Goal: Information Seeking & Learning: Find specific fact

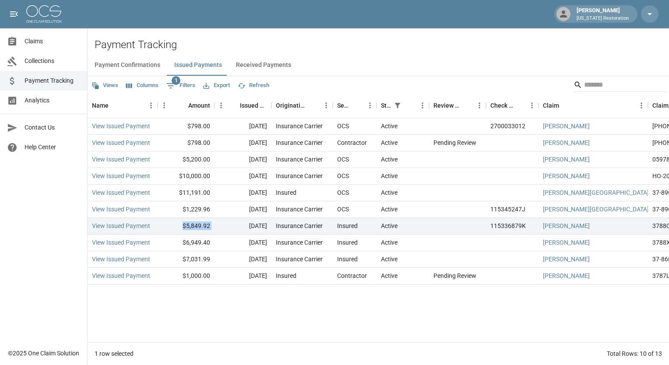
click at [148, 62] on button "Payment Confirmations" at bounding box center [128, 65] width 80 height 21
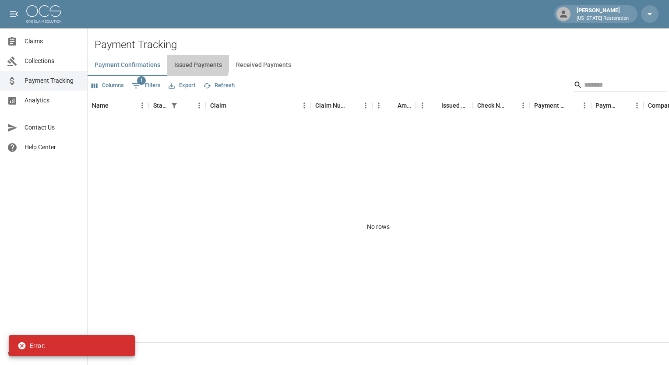
click at [194, 63] on button "Issued Payments" at bounding box center [198, 65] width 62 height 21
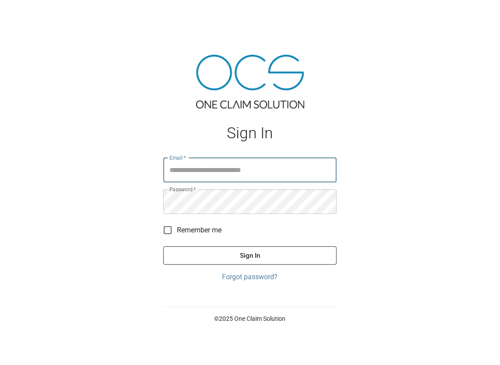
type input "**********"
click at [243, 252] on button "Sign In" at bounding box center [249, 255] width 173 height 18
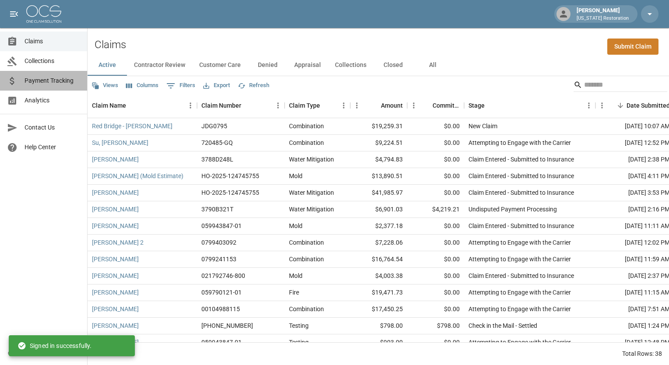
click at [56, 82] on span "Payment Tracking" at bounding box center [53, 80] width 56 height 9
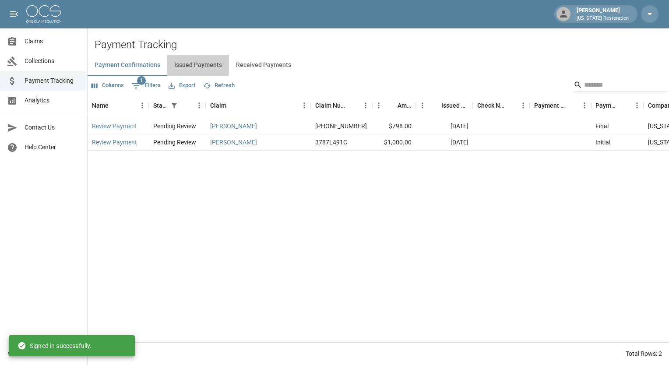
click at [198, 65] on button "Issued Payments" at bounding box center [198, 65] width 62 height 21
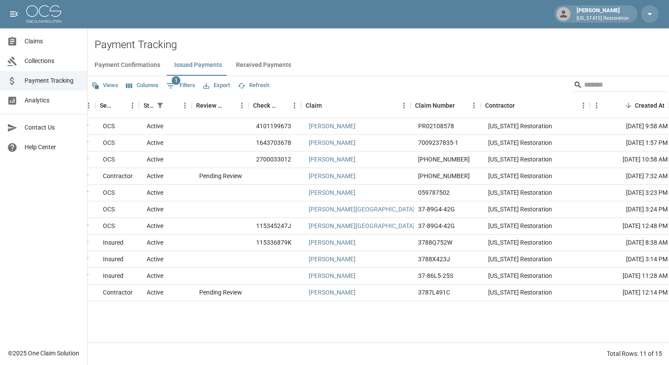
scroll to position [0, 237]
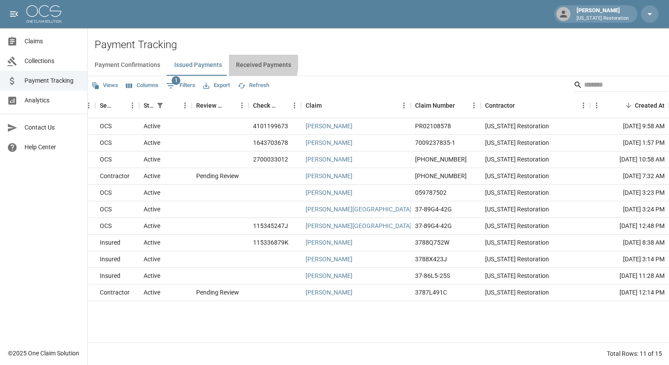
click at [257, 63] on button "Received Payments" at bounding box center [263, 65] width 69 height 21
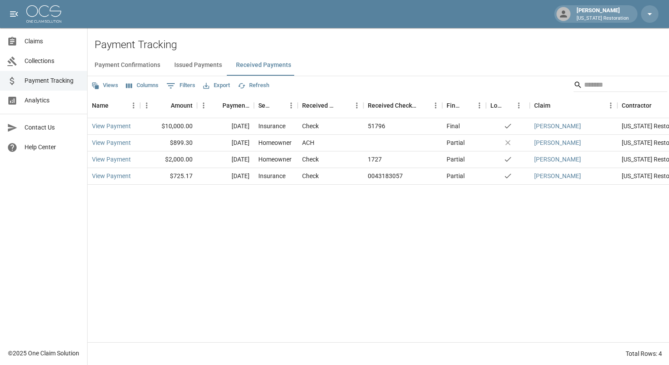
click at [137, 59] on button "Payment Confirmations" at bounding box center [128, 65] width 80 height 21
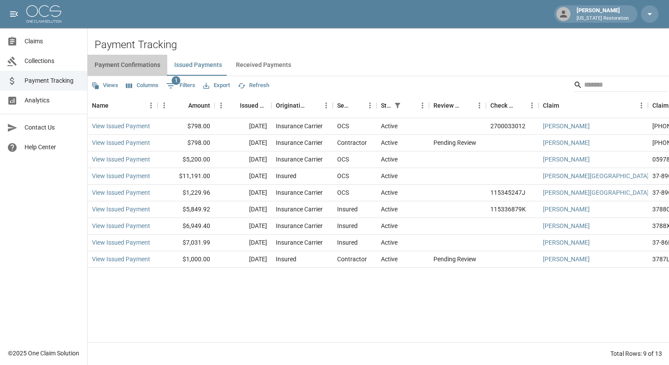
click at [112, 66] on button "Payment Confirmations" at bounding box center [128, 65] width 80 height 21
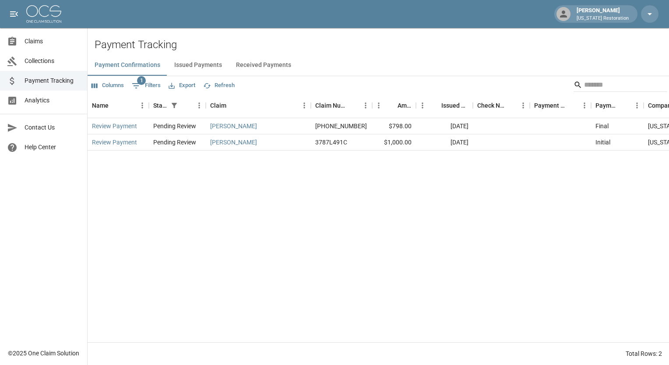
click at [253, 63] on button "Received Payments" at bounding box center [263, 65] width 69 height 21
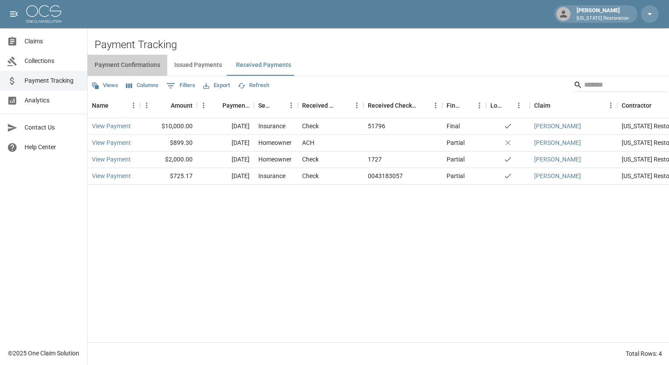
click at [136, 67] on button "Payment Confirmations" at bounding box center [128, 65] width 80 height 21
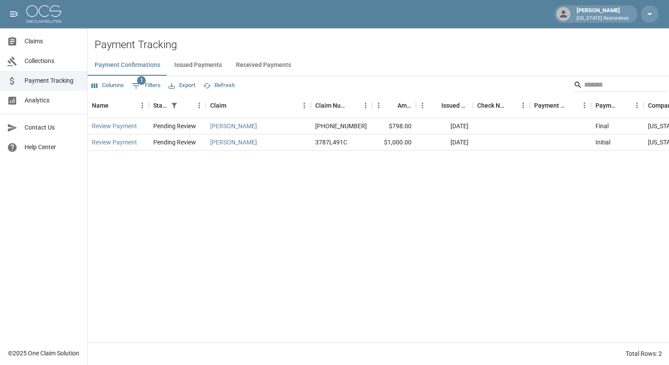
click at [44, 39] on span "Claims" at bounding box center [53, 41] width 56 height 9
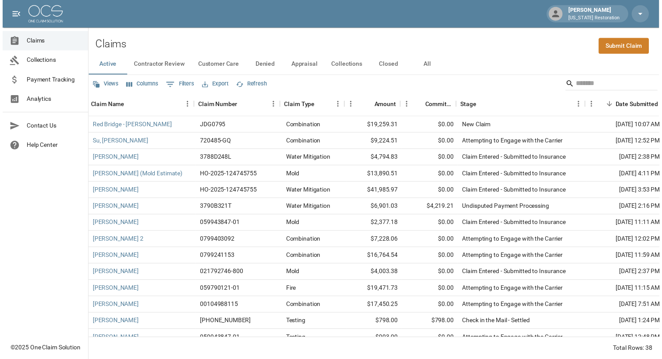
scroll to position [53, 4]
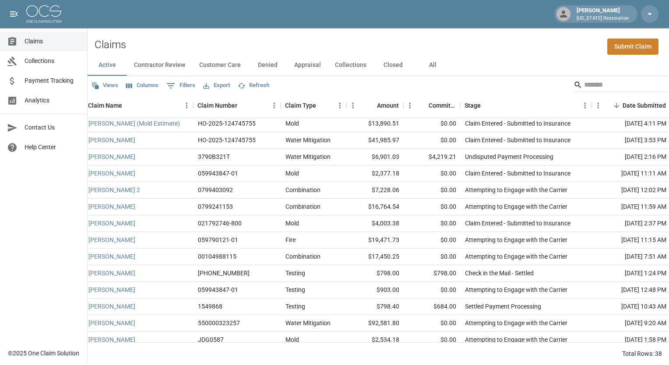
drag, startPoint x: 138, startPoint y: 86, endPoint x: 116, endPoint y: 151, distance: 69.5
click at [116, 151] on div "Views Columns 0 Filters Export Refresh Claim Name Claim Number Claim Type Amoun…" at bounding box center [378, 220] width 581 height 289
click at [117, 161] on link "Stansell, Sara" at bounding box center [111, 156] width 47 height 9
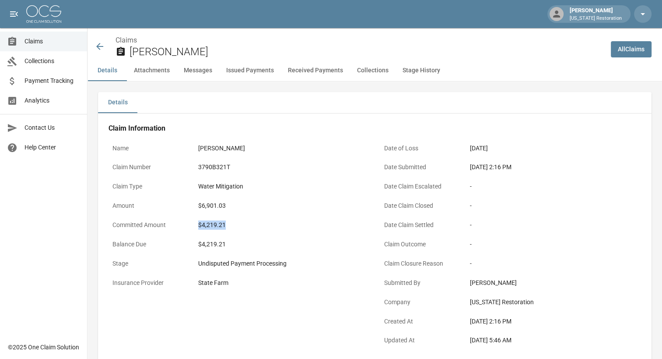
drag, startPoint x: 237, startPoint y: 228, endPoint x: 192, endPoint y: 225, distance: 45.6
click at [192, 225] on div "Committed Amount $4,219.21" at bounding box center [239, 225] width 261 height 19
copy div "$4,219.21"
click at [102, 48] on icon at bounding box center [100, 46] width 11 height 11
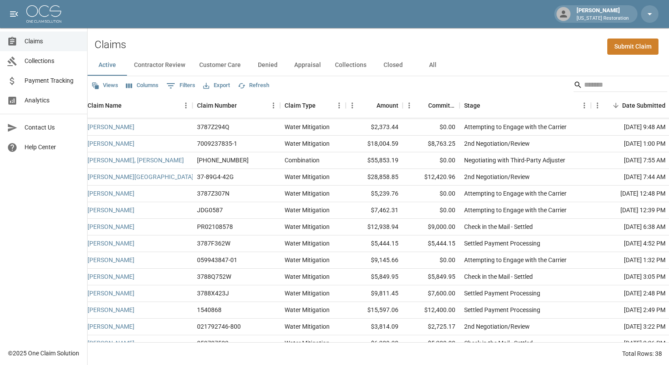
scroll to position [352, 4]
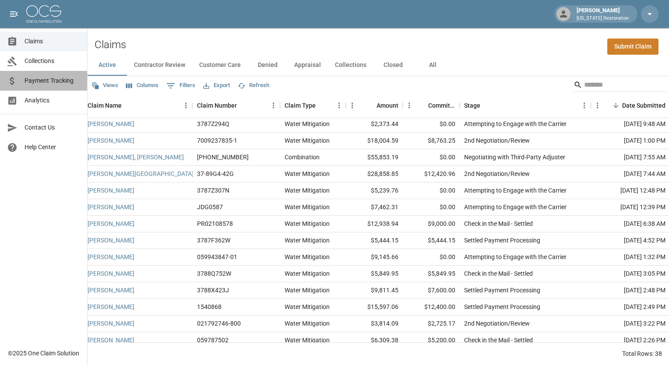
click at [49, 80] on span "Payment Tracking" at bounding box center [53, 80] width 56 height 9
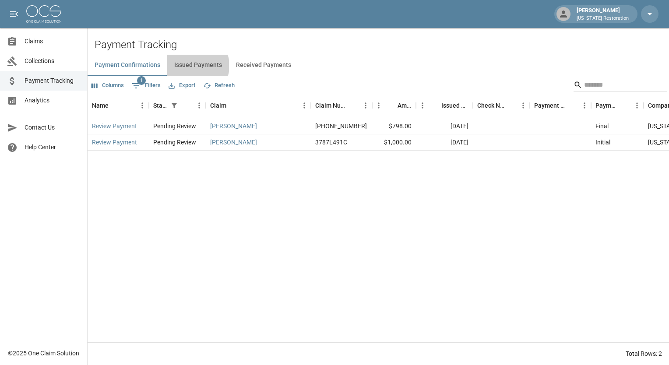
click at [192, 66] on button "Issued Payments" at bounding box center [198, 65] width 62 height 21
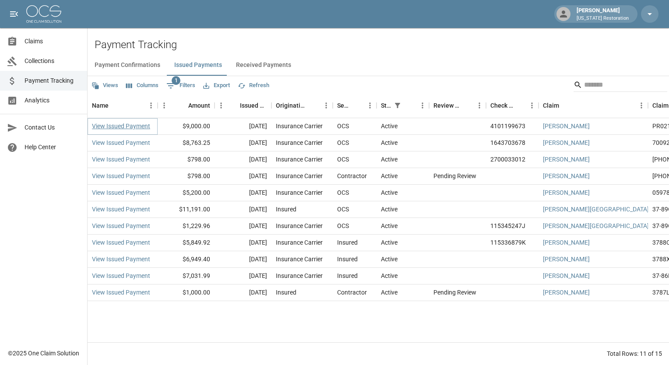
click at [140, 127] on link "View Issued Payment" at bounding box center [121, 126] width 58 height 9
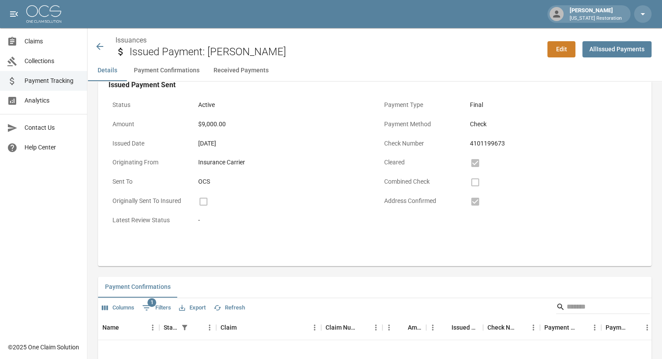
scroll to position [168, 0]
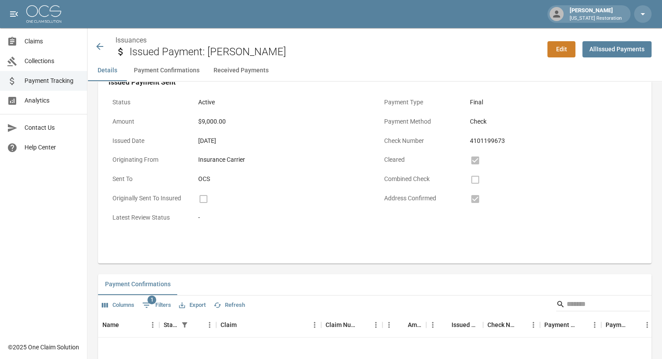
click at [516, 137] on div "4101199673" at bounding box center [554, 140] width 168 height 9
drag, startPoint x: 510, startPoint y: 141, endPoint x: 471, endPoint y: 141, distance: 39.0
click at [471, 141] on div "4101199673" at bounding box center [554, 140] width 176 height 17
copy div "4101199673"
click at [97, 47] on icon at bounding box center [99, 46] width 7 height 7
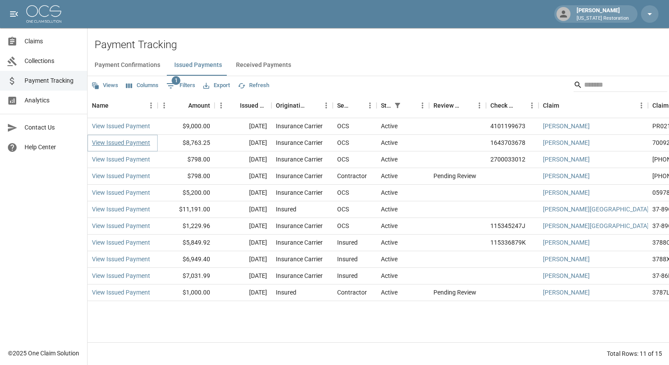
click at [135, 146] on link "View Issued Payment" at bounding box center [121, 142] width 58 height 9
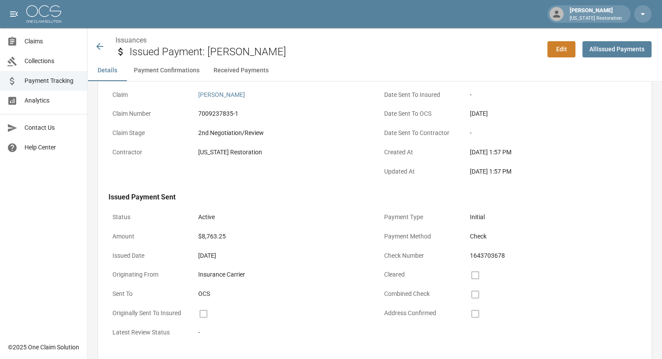
scroll to position [60, 0]
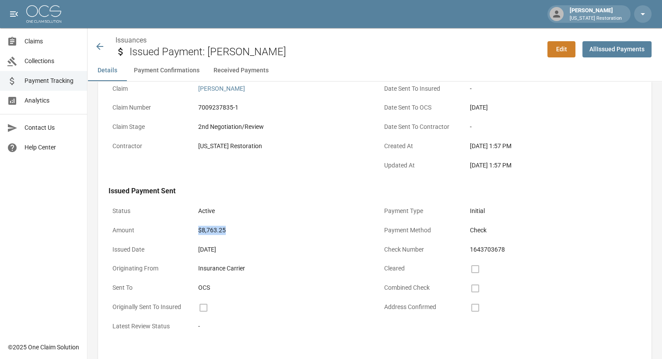
drag, startPoint x: 234, startPoint y: 231, endPoint x: 186, endPoint y: 231, distance: 47.7
click at [186, 231] on div "Amount $8,763.25" at bounding box center [239, 231] width 261 height 19
copy div "$8,763.25"
drag, startPoint x: 523, startPoint y: 249, endPoint x: 471, endPoint y: 249, distance: 51.2
click at [471, 249] on div "1643703678" at bounding box center [554, 249] width 176 height 17
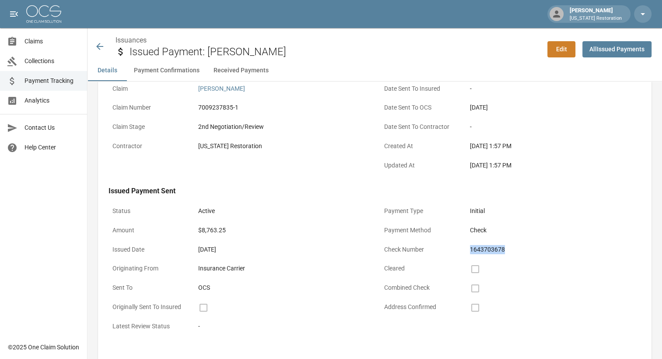
copy div "1643703678"
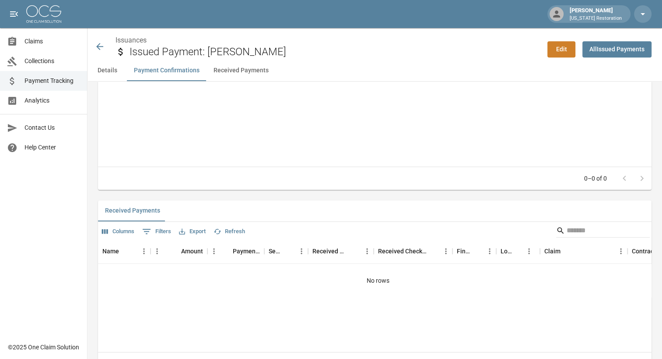
scroll to position [431, 0]
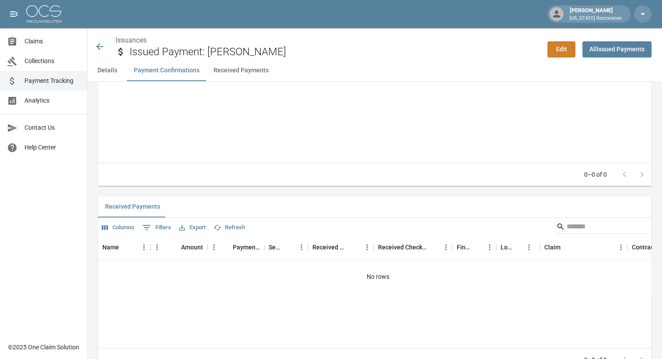
click at [102, 49] on icon at bounding box center [100, 46] width 11 height 11
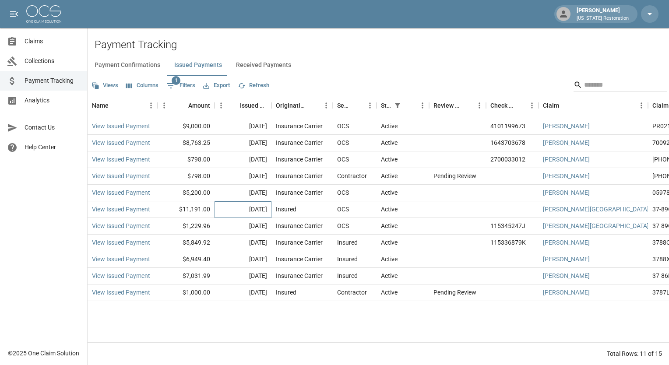
drag, startPoint x: 269, startPoint y: 216, endPoint x: 313, endPoint y: 357, distance: 147.9
click at [313, 357] on div "Views Columns 1 Filters Export Refresh Name Amount Issued Date Originating From…" at bounding box center [378, 220] width 581 height 289
drag, startPoint x: 313, startPoint y: 357, endPoint x: 439, endPoint y: 304, distance: 135.9
click at [439, 304] on div "View Issued Payment $9,000.00 Sep 25, 2025 Insurance Carrier OCS Active 4101199…" at bounding box center [497, 230] width 819 height 224
click at [134, 259] on link "View Issued Payment" at bounding box center [121, 259] width 58 height 9
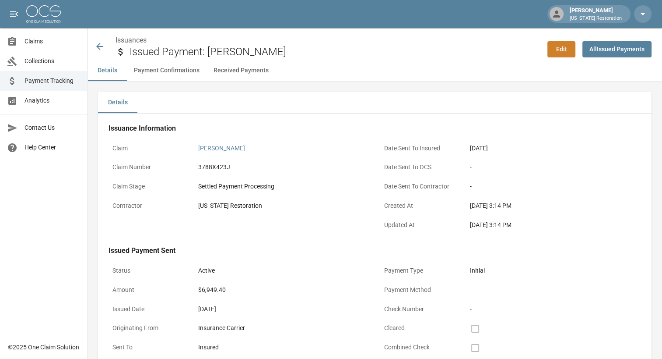
click at [234, 76] on button "Received Payments" at bounding box center [241, 70] width 69 height 21
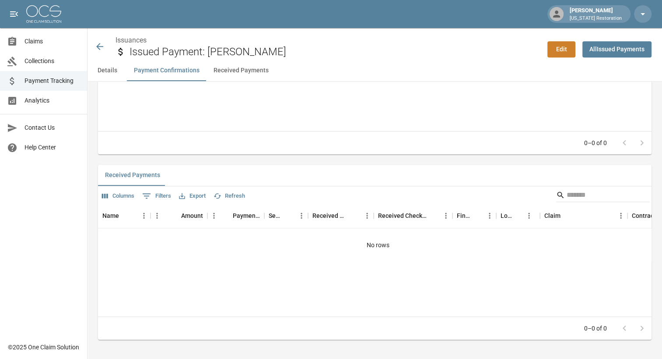
scroll to position [464, 0]
click at [101, 48] on icon at bounding box center [100, 46] width 11 height 11
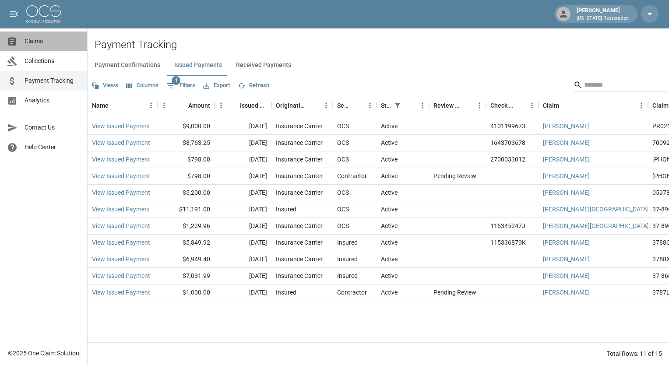
click at [34, 47] on link "Claims" at bounding box center [43, 42] width 87 height 20
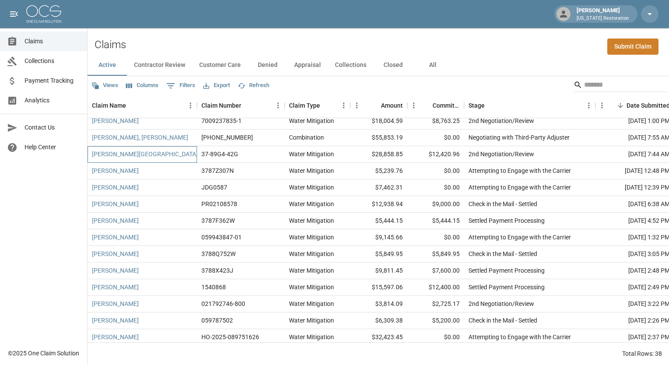
click at [152, 152] on div "[PERSON_NAME][GEOGRAPHIC_DATA]" at bounding box center [142, 154] width 109 height 17
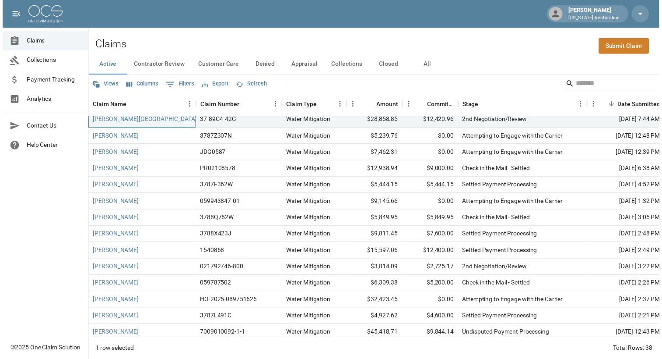
scroll to position [405, 0]
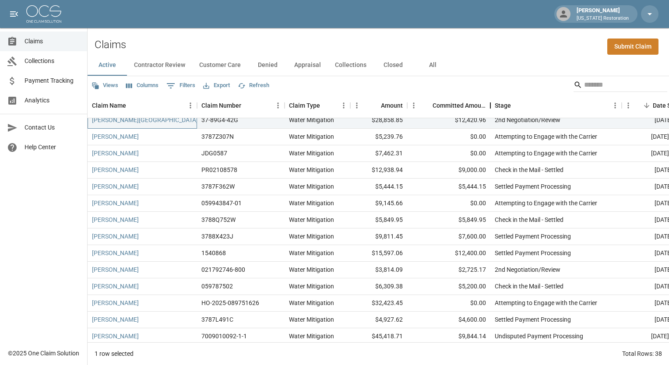
drag, startPoint x: 461, startPoint y: 106, endPoint x: 487, endPoint y: 95, distance: 28.6
click at [487, 95] on div "Committed Amount" at bounding box center [490, 105] width 11 height 25
click at [123, 239] on link "[PERSON_NAME]" at bounding box center [115, 236] width 47 height 9
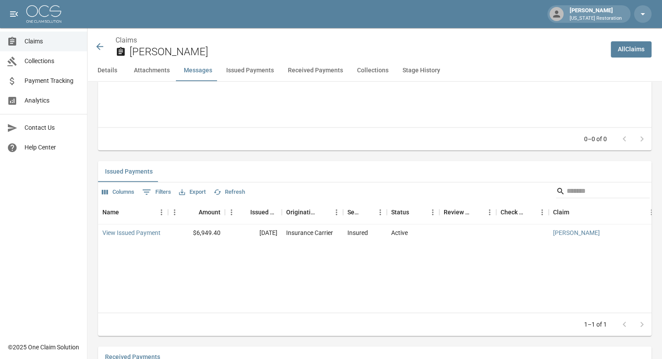
scroll to position [935, 0]
click at [147, 232] on link "View Issued Payment" at bounding box center [131, 232] width 58 height 9
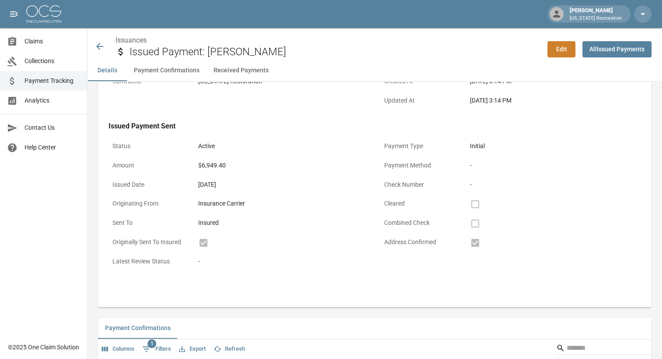
scroll to position [58, 0]
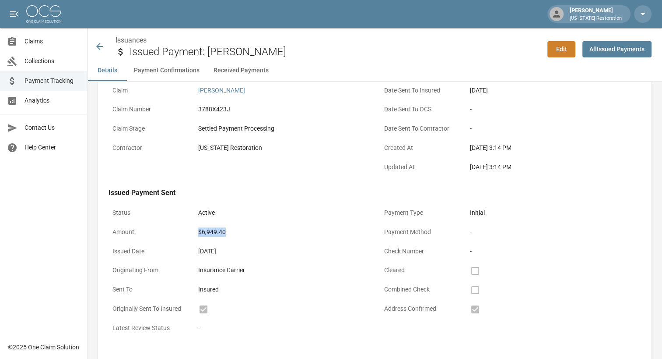
drag, startPoint x: 230, startPoint y: 232, endPoint x: 193, endPoint y: 234, distance: 37.3
click at [193, 234] on div "Amount $6,949.40" at bounding box center [239, 232] width 261 height 19
copy div "$6,949.40"
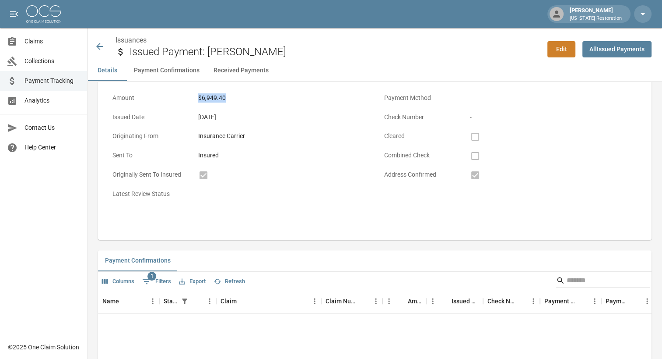
scroll to position [198, 0]
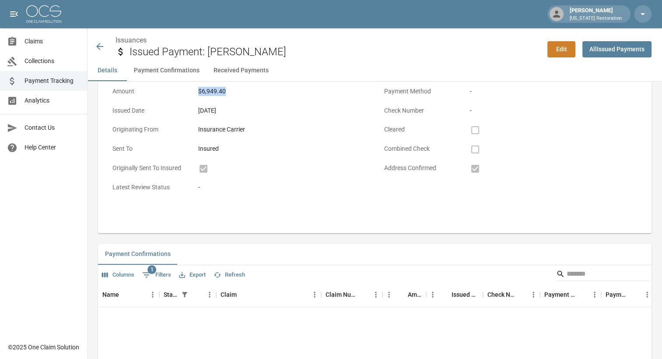
click at [102, 49] on icon at bounding box center [100, 46] width 11 height 11
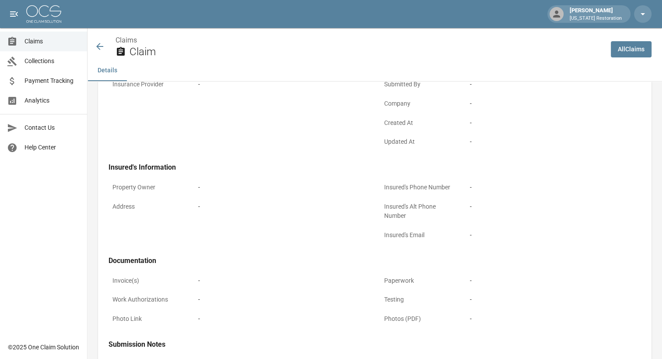
scroll to position [270, 0]
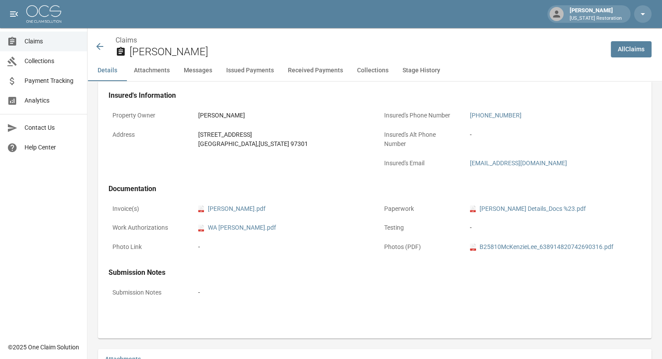
click at [101, 49] on icon at bounding box center [100, 46] width 11 height 11
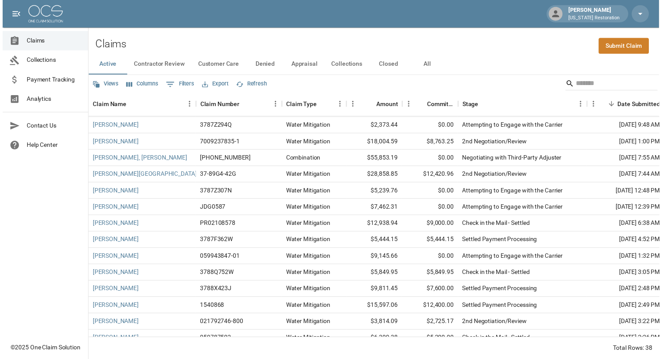
scroll to position [414, 0]
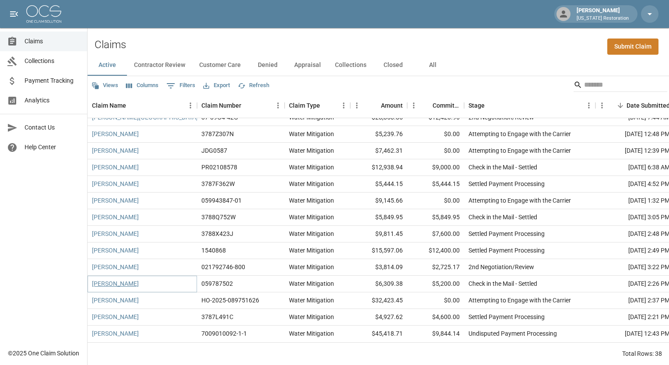
click at [112, 279] on link "[PERSON_NAME]" at bounding box center [115, 283] width 47 height 9
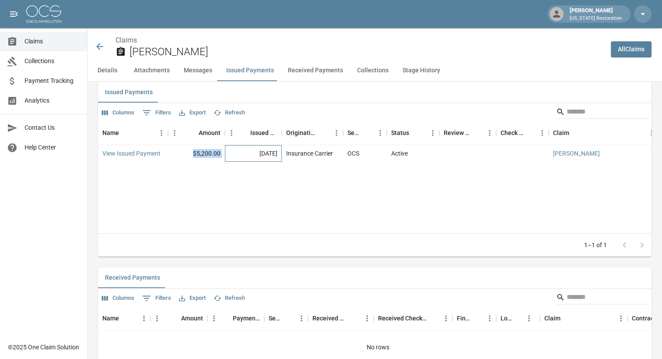
drag, startPoint x: 227, startPoint y: 151, endPoint x: 193, endPoint y: 150, distance: 34.6
click at [193, 150] on div "View Issued Payment $5,200.00 Sep 20, 2025 Insurance Carrier OCS Active Crisman…" at bounding box center [507, 153] width 819 height 17
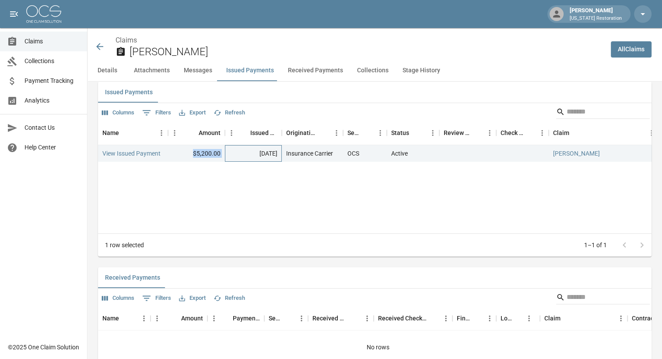
copy div "$5,200.00"
